Goal: Information Seeking & Learning: Learn about a topic

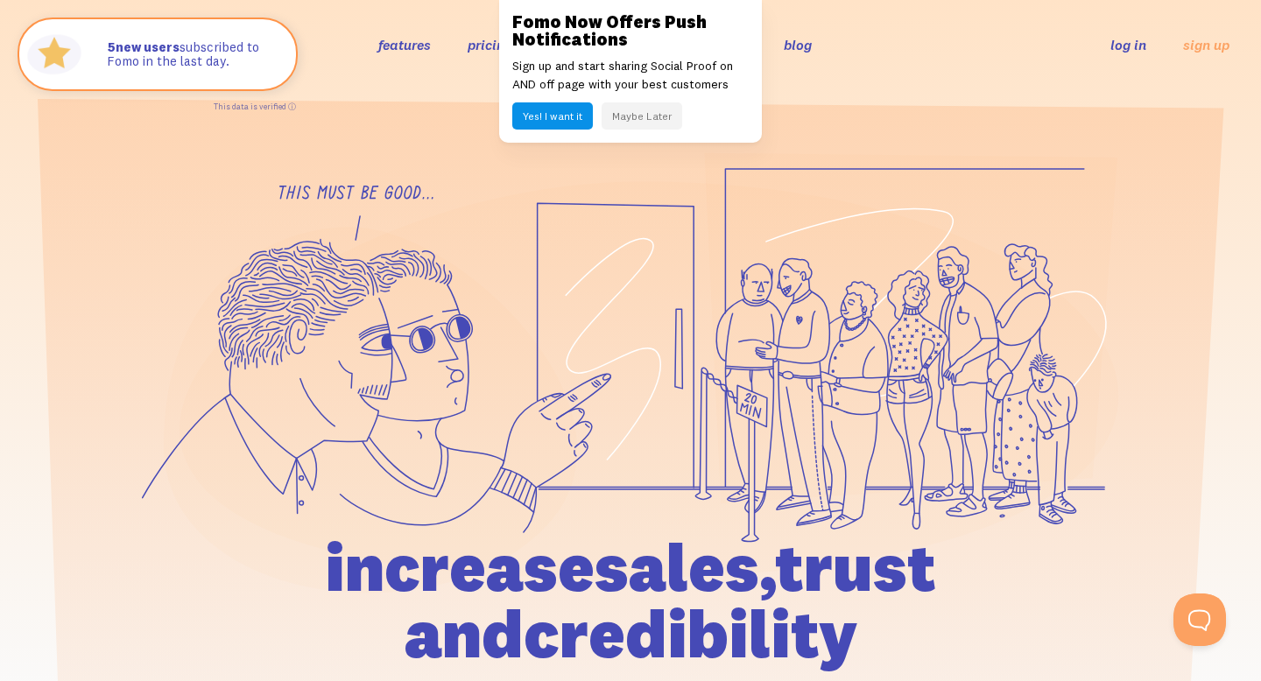
click at [632, 118] on button "Maybe Later" at bounding box center [642, 115] width 81 height 27
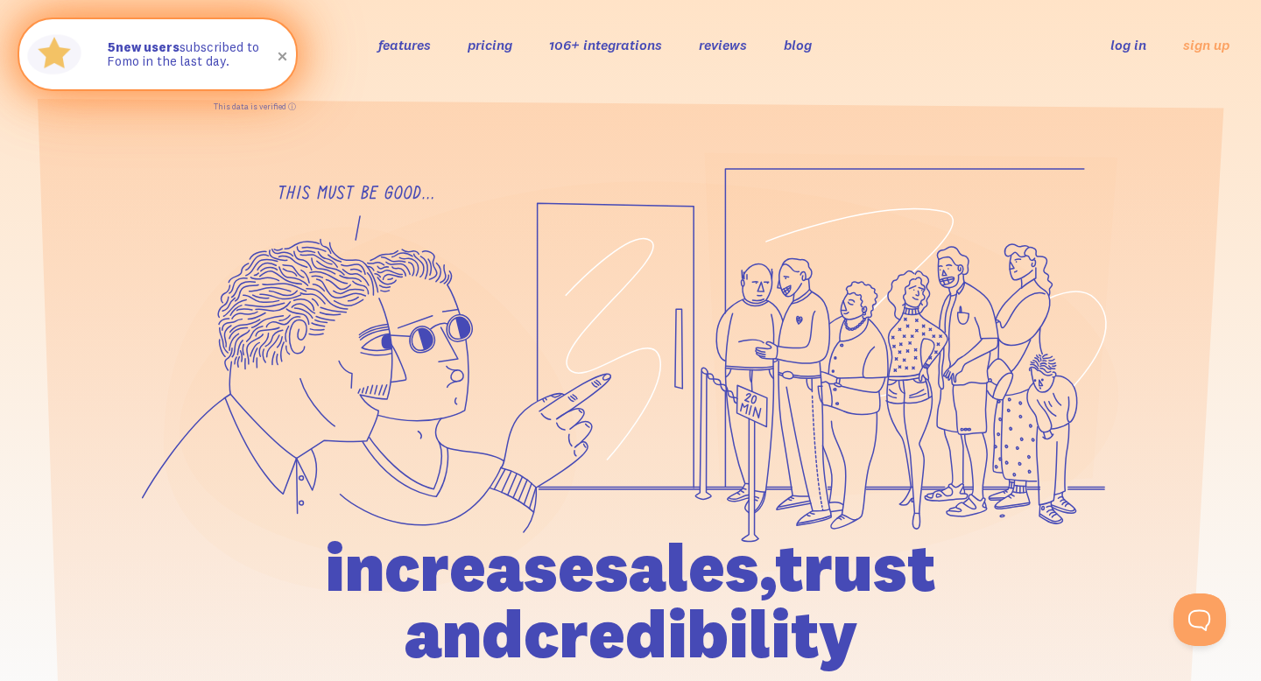
click at [284, 60] on span at bounding box center [283, 57] width 30 height 30
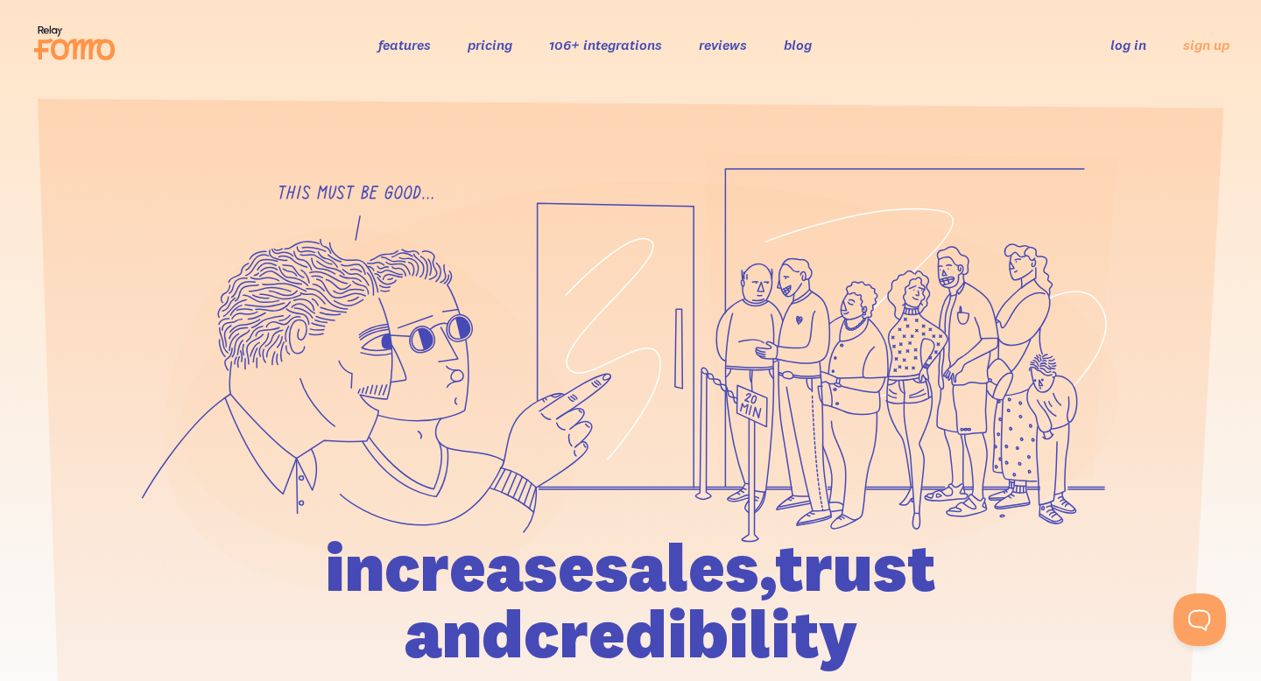
click at [486, 43] on link "pricing" at bounding box center [490, 45] width 45 height 18
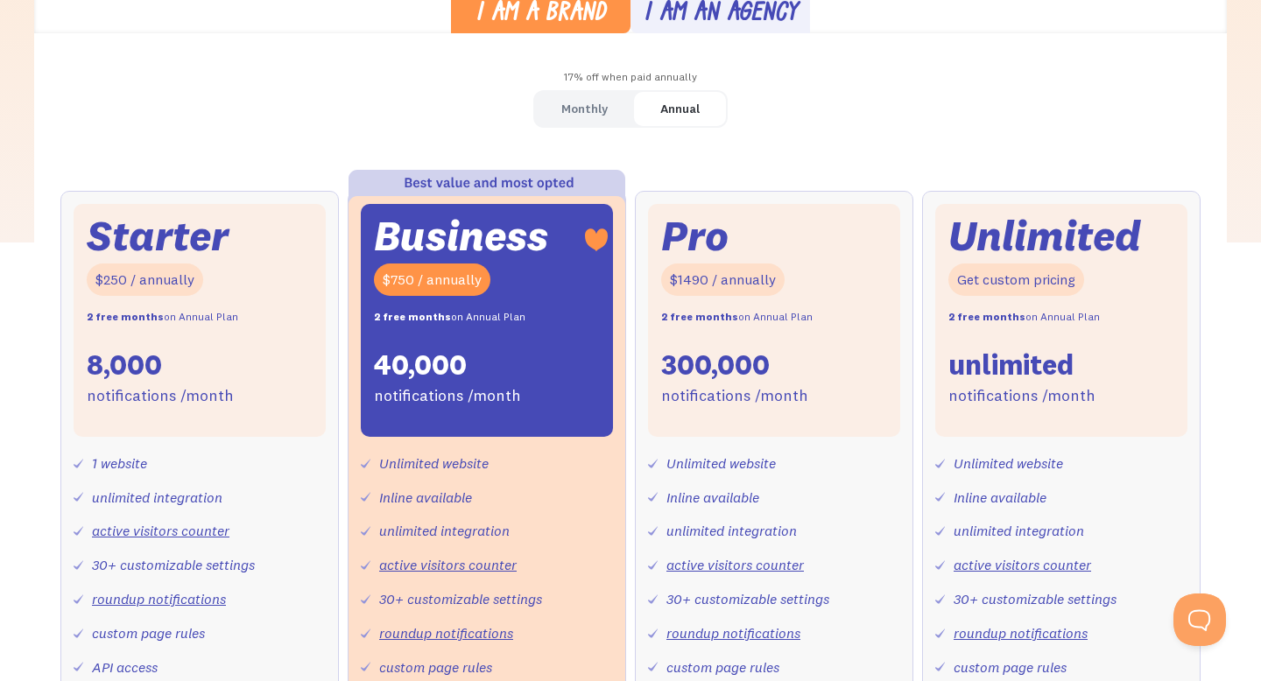
click at [579, 109] on div "Monthly" at bounding box center [584, 108] width 46 height 25
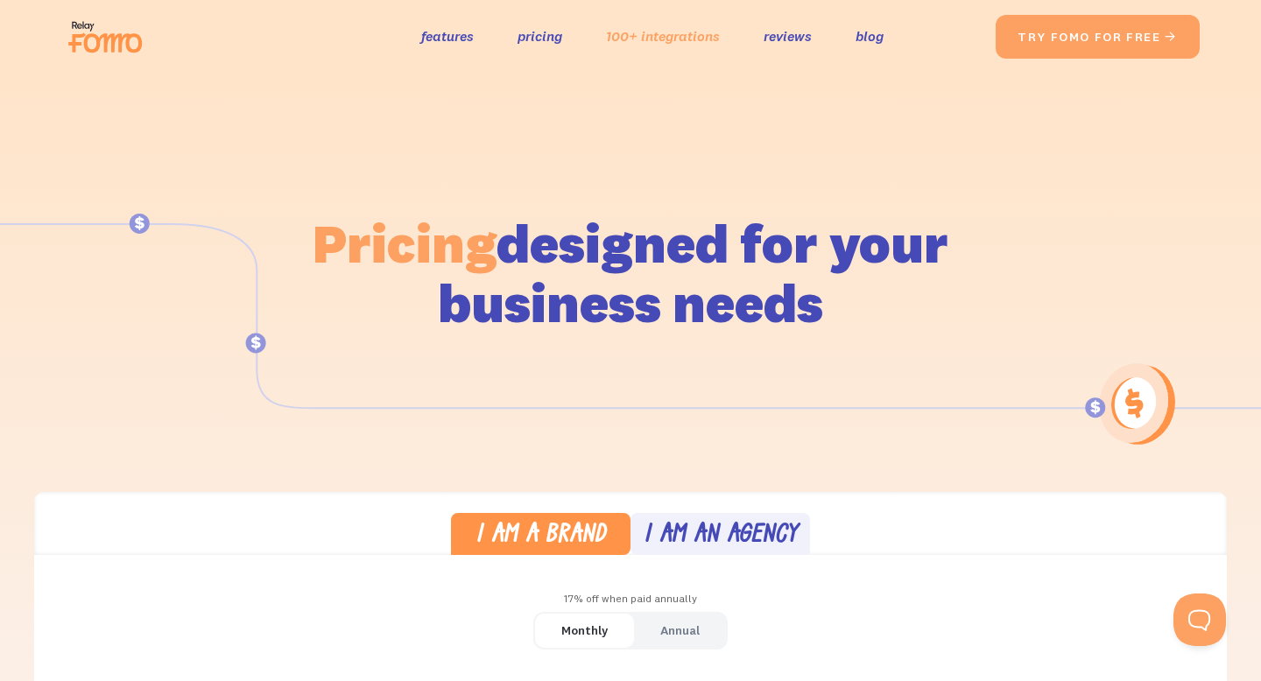
click at [656, 36] on link "100+ integrations" at bounding box center [663, 36] width 114 height 25
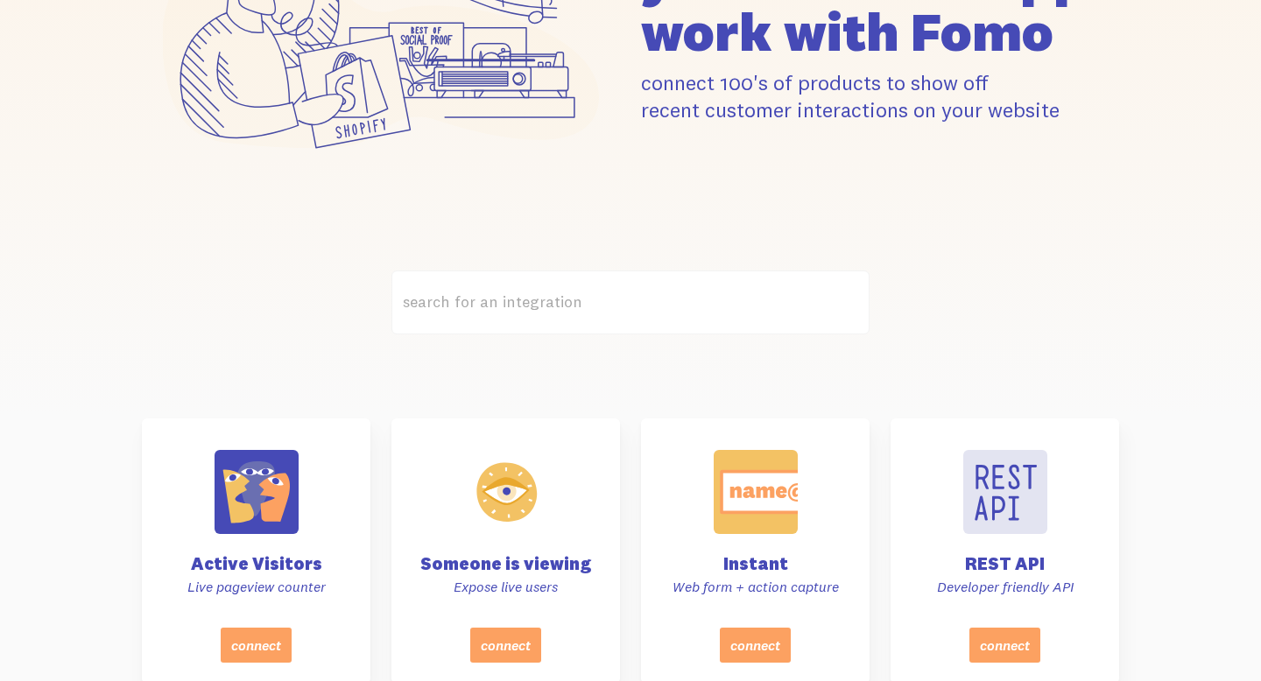
click at [634, 296] on label "search for an integration" at bounding box center [631, 303] width 478 height 64
click at [634, 296] on input "search for an integration" at bounding box center [631, 303] width 478 height 64
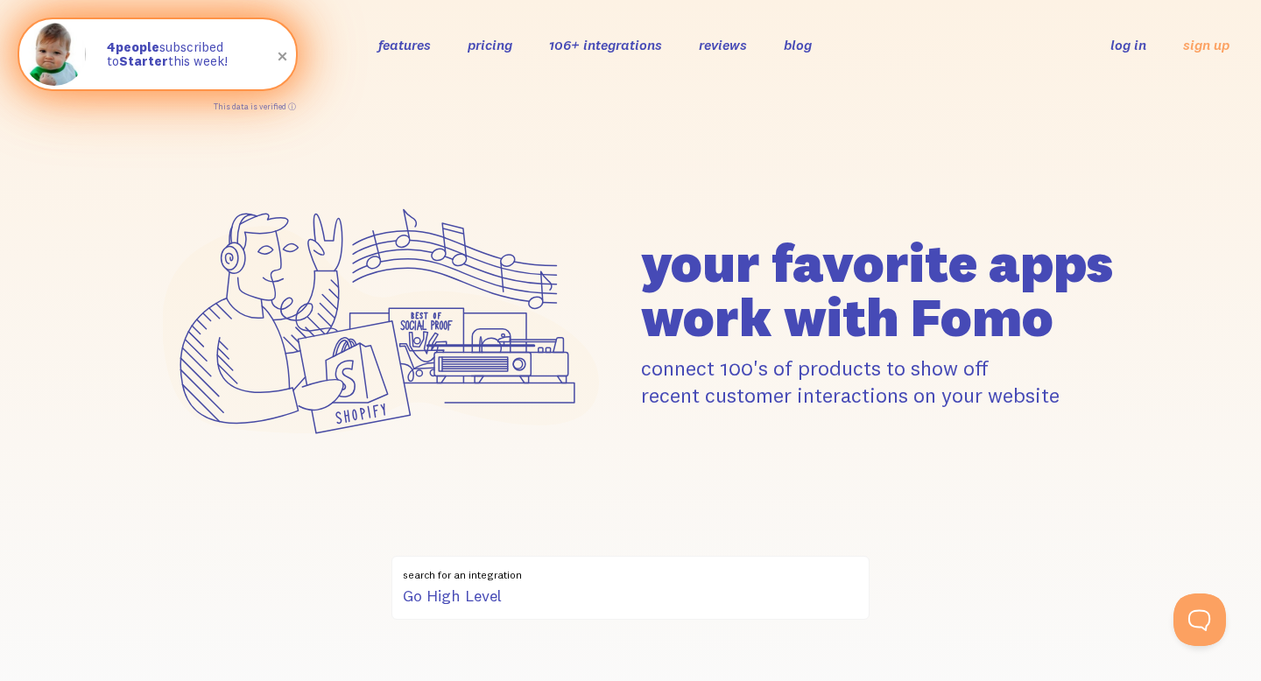
click at [285, 56] on span at bounding box center [283, 57] width 30 height 30
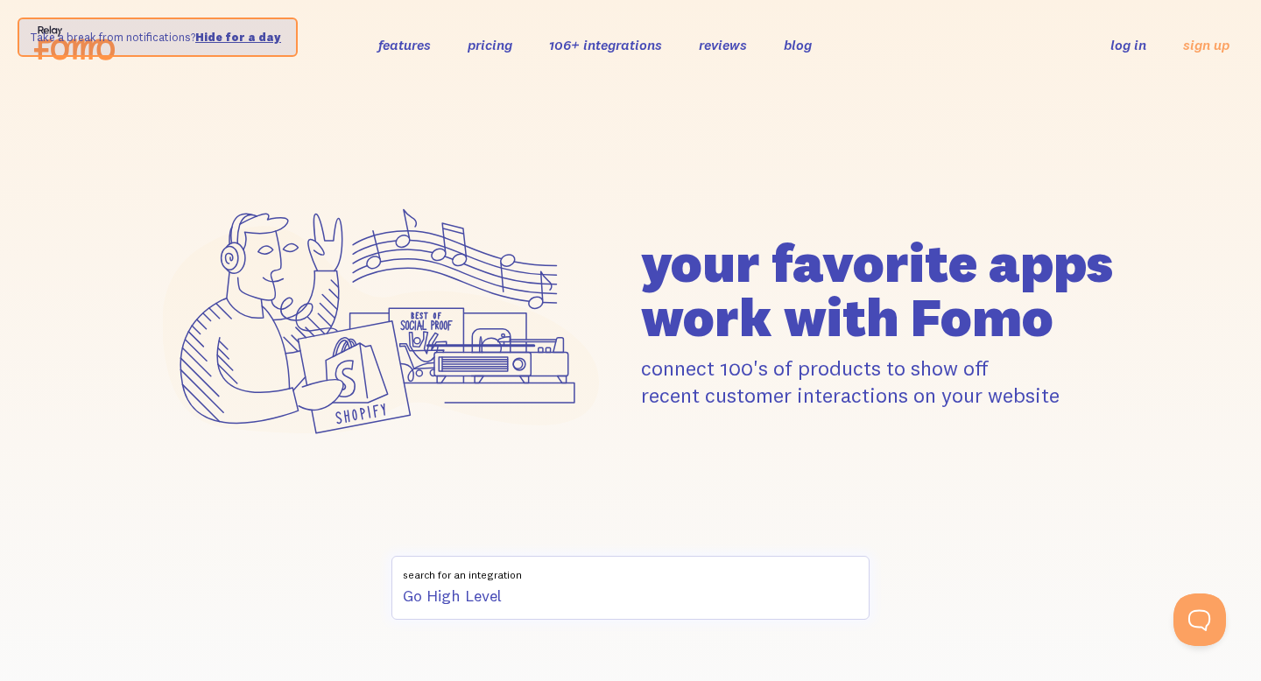
click at [521, 586] on input "Go High Level" at bounding box center [631, 588] width 478 height 64
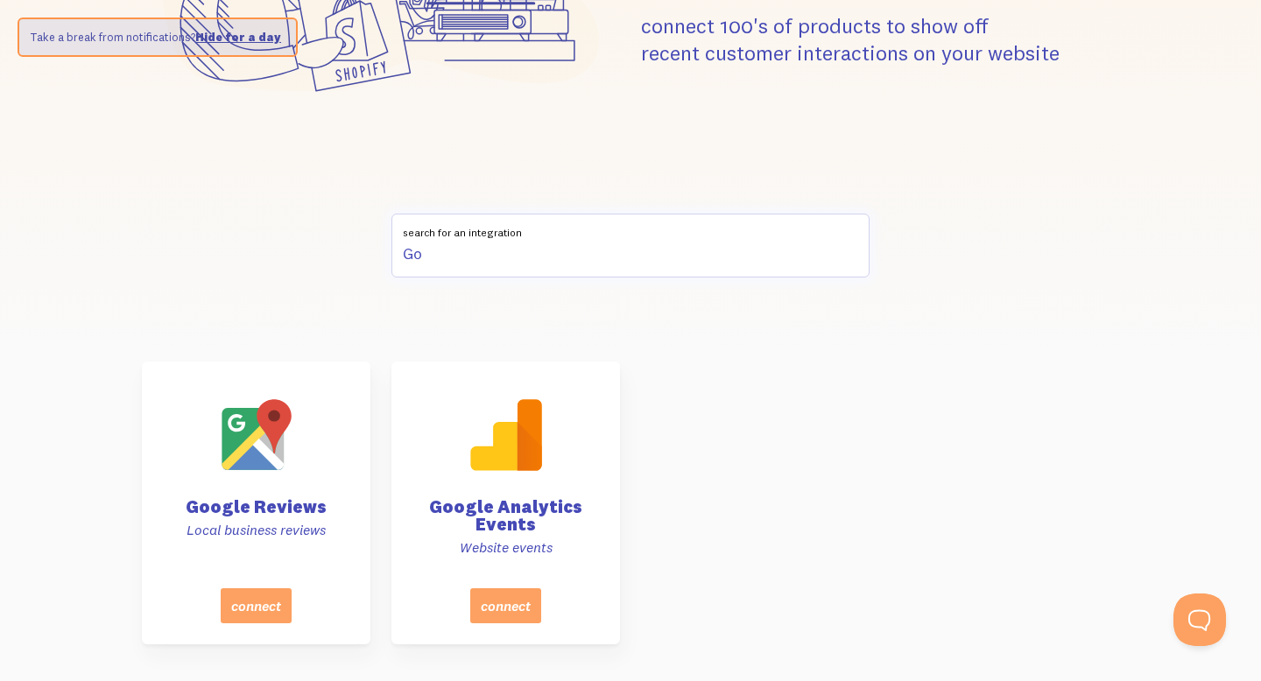
scroll to position [348, 0]
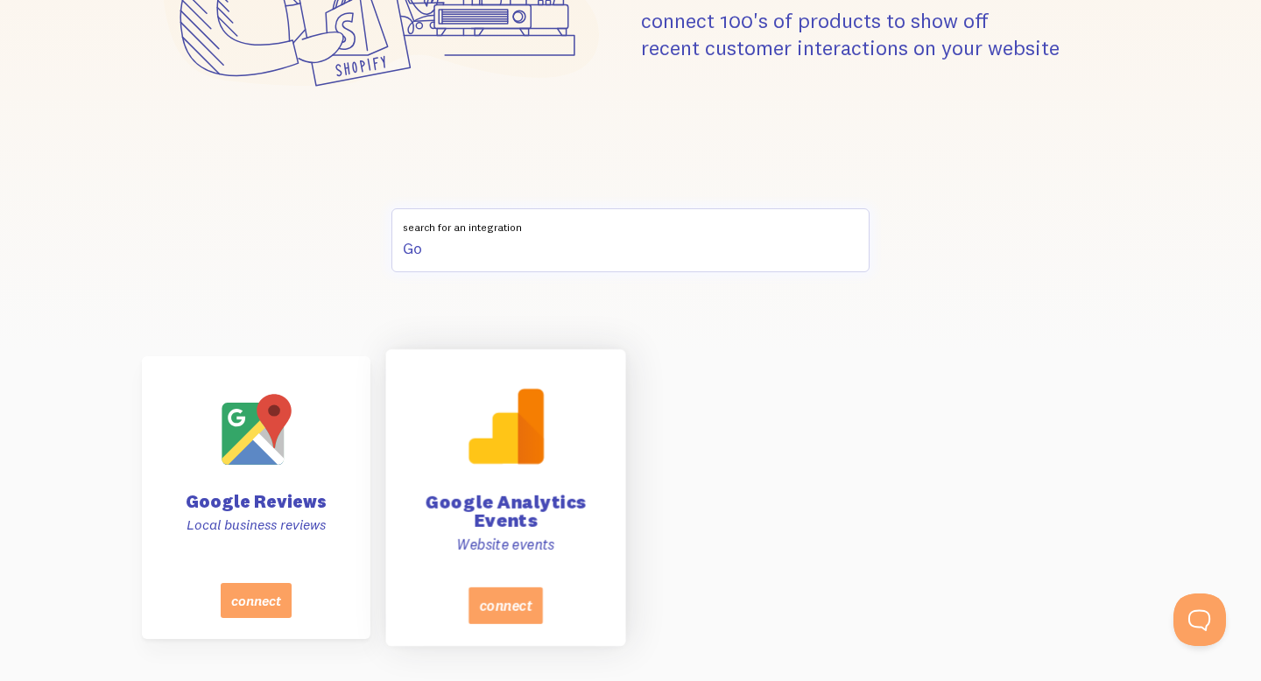
type input "G"
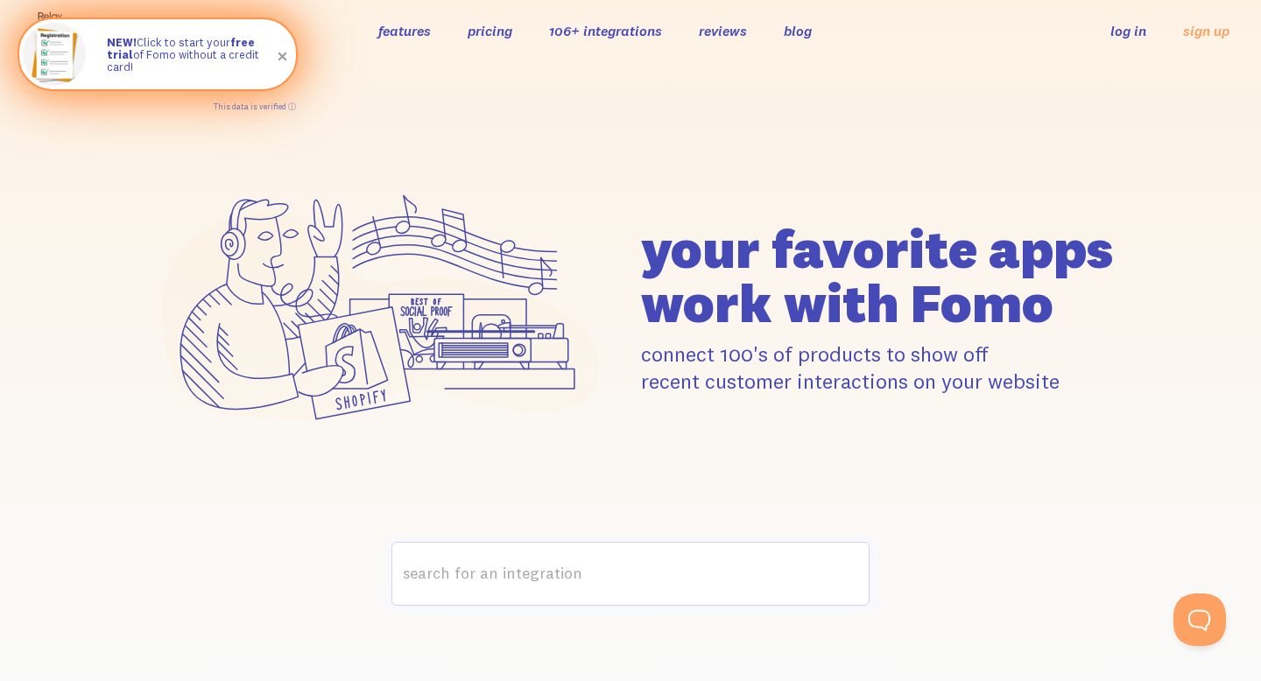
scroll to position [0, 0]
